Goal: Task Accomplishment & Management: Complete application form

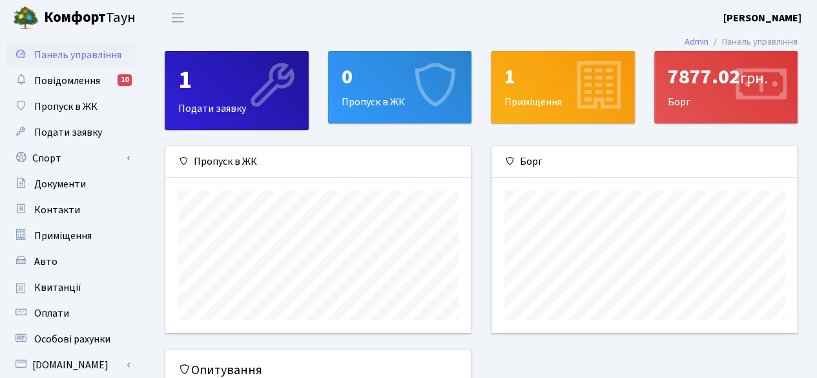
scroll to position [186, 306]
click at [378, 76] on div "0" at bounding box center [400, 77] width 117 height 25
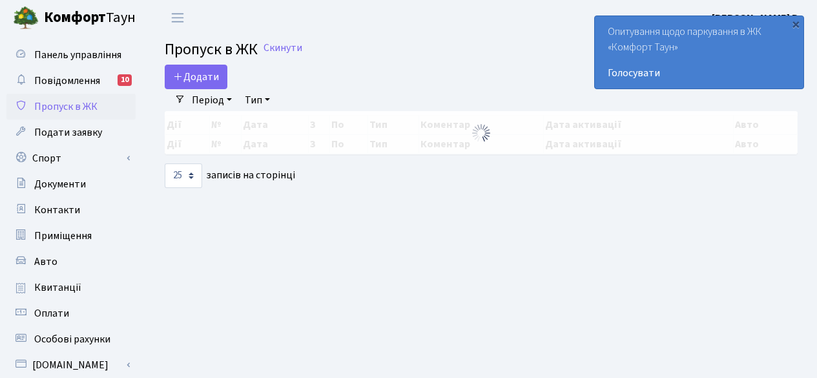
select select "25"
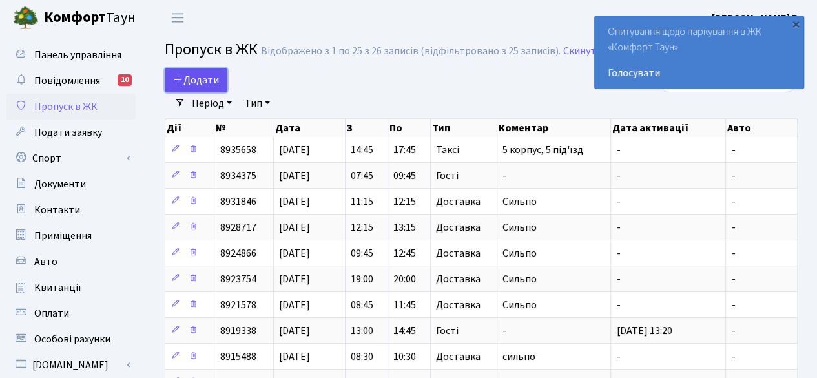
click at [210, 75] on span "Додати" at bounding box center [196, 80] width 46 height 14
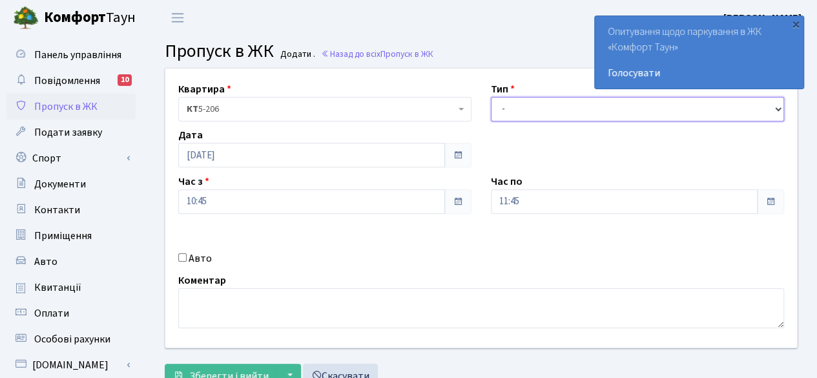
click at [562, 104] on select "- Доставка Таксі Гості Сервіс" at bounding box center [637, 109] width 293 height 25
select select "1"
click at [491, 97] on select "- Доставка Таксі Гості Сервіс" at bounding box center [637, 109] width 293 height 25
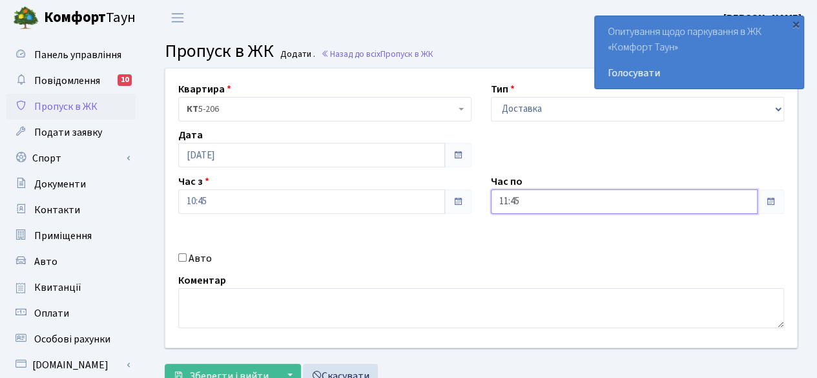
click at [733, 200] on input "11:45" at bounding box center [624, 201] width 267 height 25
click at [526, 57] on icon at bounding box center [526, 54] width 35 height 35
type input "12:45"
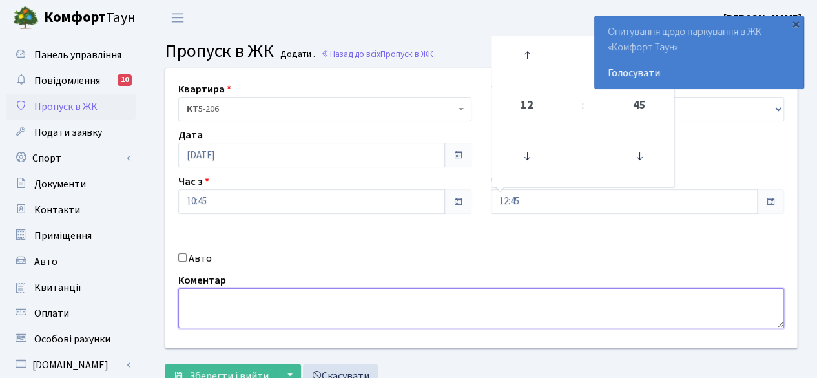
click at [363, 311] on textarea at bounding box center [481, 308] width 606 height 40
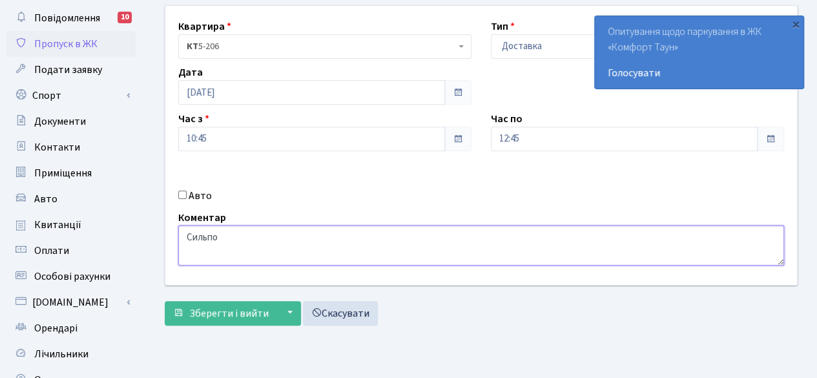
scroll to position [65, 0]
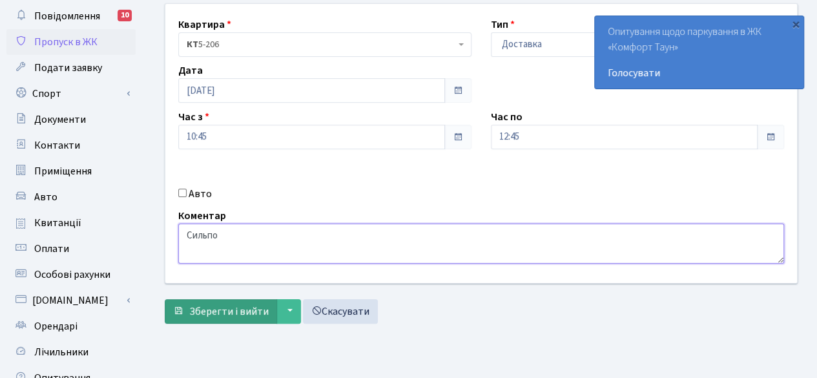
type textarea "Сильпо"
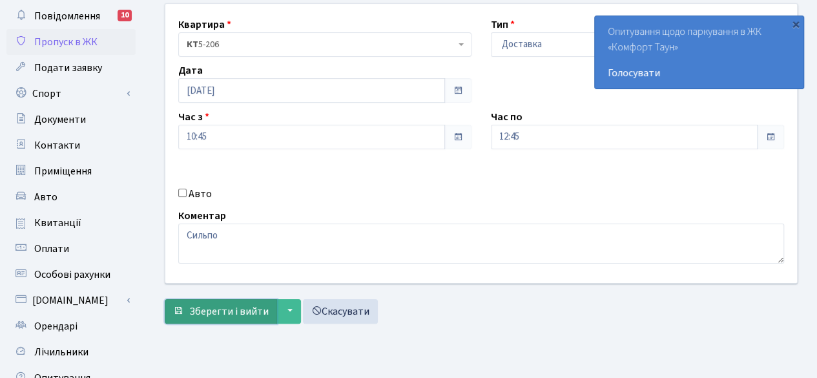
click at [201, 312] on span "Зберегти і вийти" at bounding box center [228, 311] width 79 height 14
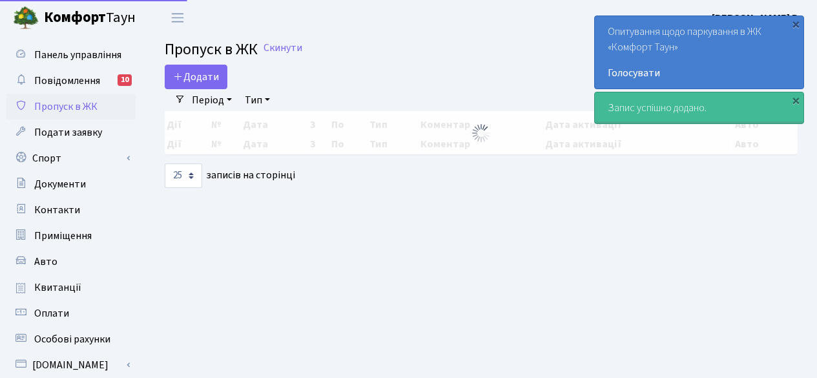
select select "25"
